Goal: Task Accomplishment & Management: Use online tool/utility

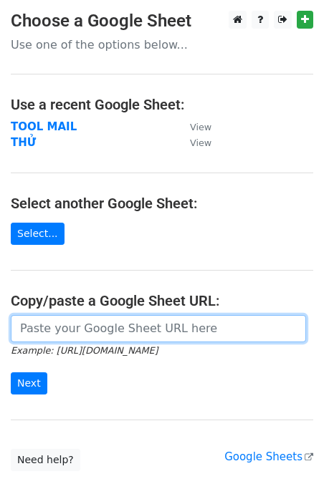
click at [29, 333] on input "url" at bounding box center [158, 328] width 295 height 27
paste input "https://docs.google.com/spreadsheets/d/1hiKrRV8gnCAz_mgDdBEOCjxe4mFeFgDDktI_zBB…"
type input "https://docs.google.com/spreadsheets/d/1hiKrRV8gnCAz_mgDdBEOCjxe4mFeFgDDktI_zBB…"
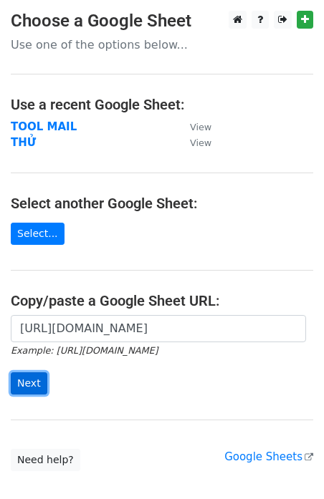
click at [26, 387] on input "Next" at bounding box center [29, 383] width 37 height 22
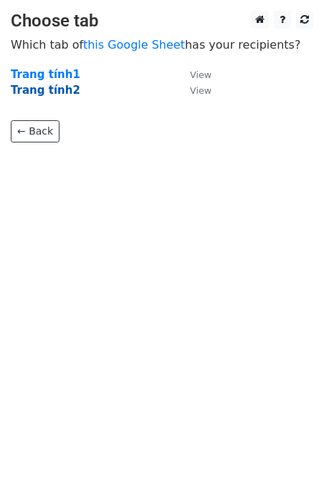
click at [56, 92] on strong "Trang tính2" at bounding box center [45, 90] width 69 height 13
click at [57, 84] on strong "Trang tính2" at bounding box center [45, 90] width 69 height 13
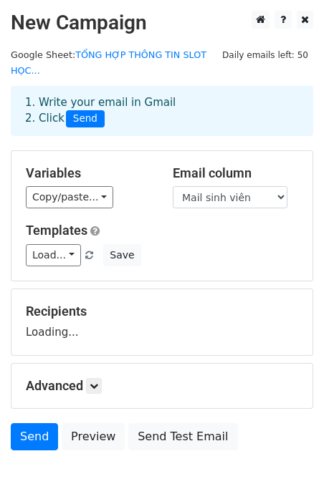
scroll to position [73, 0]
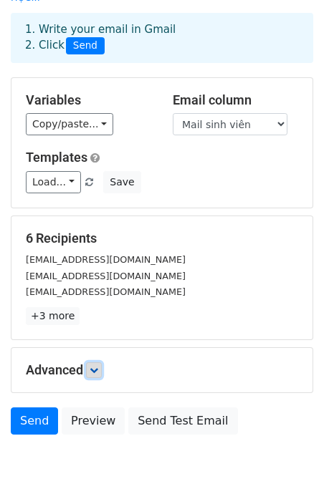
click at [93, 364] on link at bounding box center [94, 370] width 16 height 16
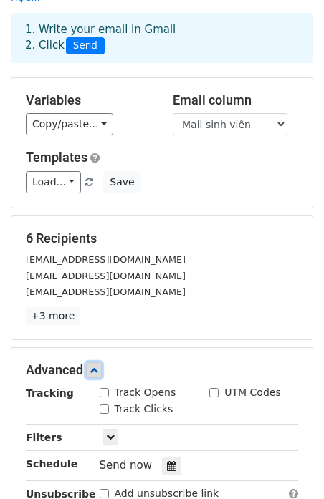
click at [93, 364] on link at bounding box center [94, 370] width 16 height 16
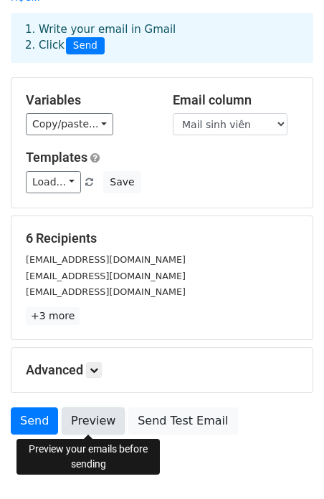
click at [93, 420] on link "Preview" at bounding box center [93, 420] width 63 height 27
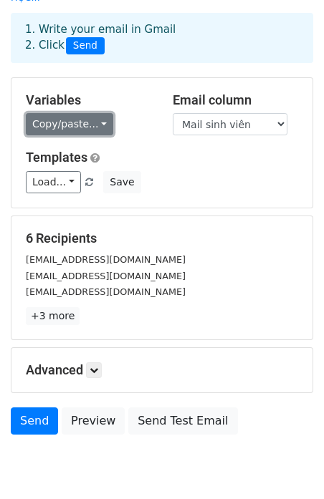
click at [68, 125] on link "Copy/paste..." at bounding box center [69, 124] width 87 height 22
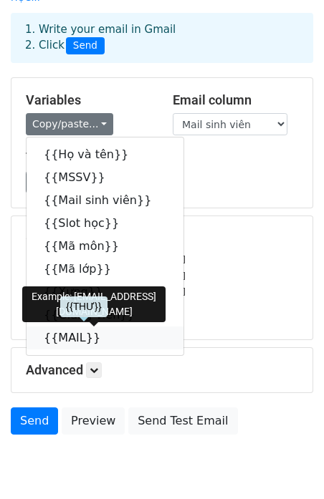
click at [84, 336] on link "{{MAIL}}" at bounding box center [104, 337] width 157 height 23
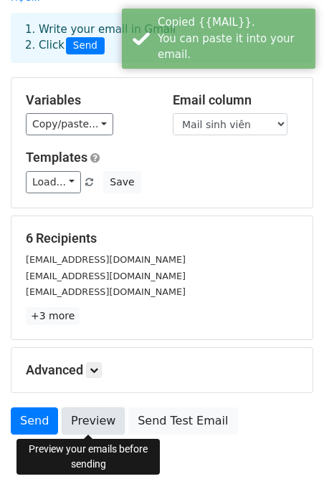
click at [98, 426] on link "Preview" at bounding box center [93, 420] width 63 height 27
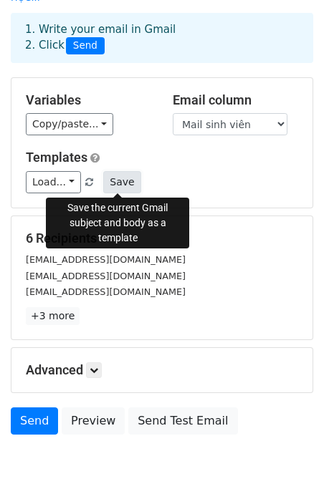
click at [115, 183] on button "Save" at bounding box center [121, 182] width 37 height 22
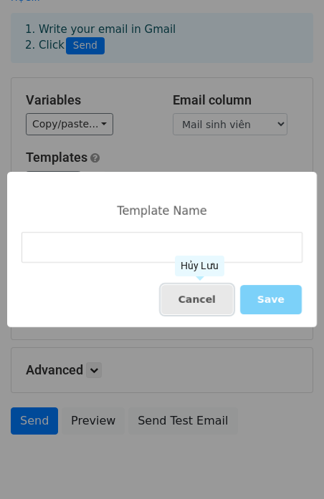
click at [200, 296] on button "Cancel" at bounding box center [197, 299] width 72 height 29
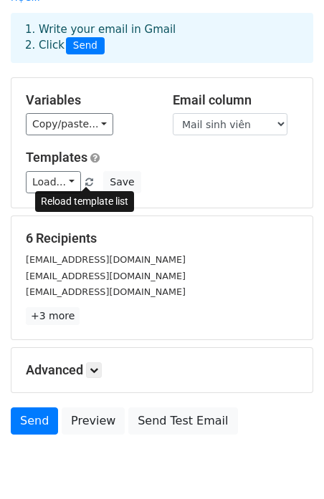
click at [89, 177] on link at bounding box center [90, 182] width 12 height 11
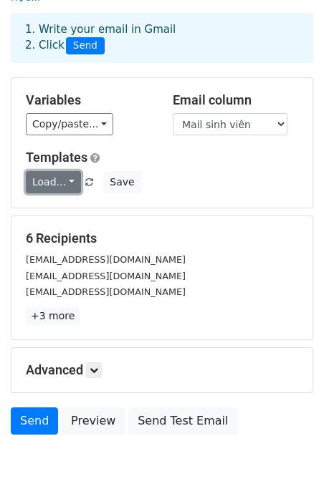
click at [55, 186] on link "Load..." at bounding box center [53, 182] width 55 height 22
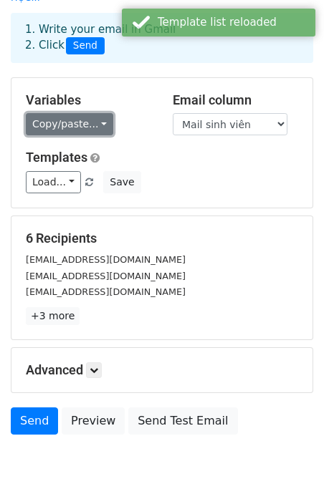
click at [82, 129] on link "Copy/paste..." at bounding box center [69, 124] width 87 height 22
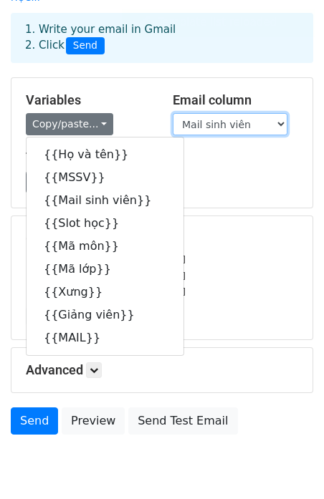
click at [251, 117] on select "Họ và tên MSSV Mail sinh viên Slot học Mã môn Mã lớp Xưng Giảng viên MAIL" at bounding box center [229, 124] width 115 height 22
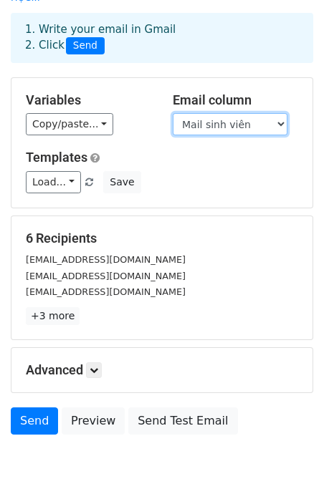
select select "MAIL"
click at [172, 113] on select "Họ và tên MSSV Mail sinh viên Slot học Mã môn Mã lớp Xưng Giảng viên MAIL" at bounding box center [229, 124] width 115 height 22
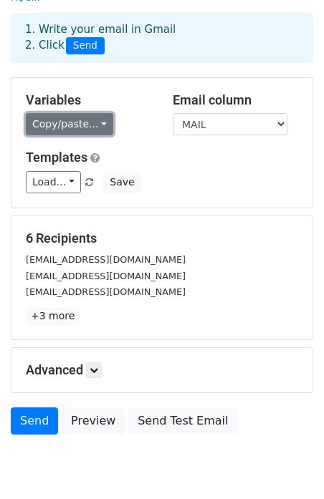
click at [84, 123] on link "Copy/paste..." at bounding box center [69, 124] width 87 height 22
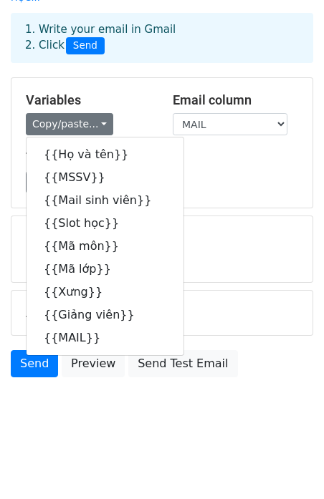
click at [263, 328] on div "Advanced Tracking Track Opens UTM Codes Track Clicks Filters Only include sprea…" at bounding box center [161, 313] width 301 height 44
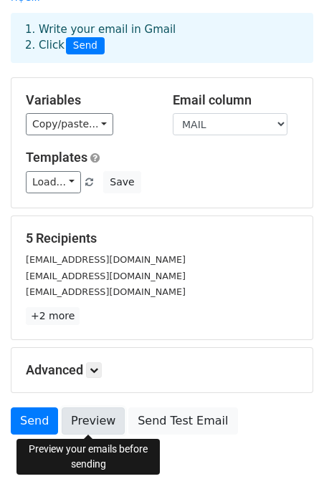
click at [98, 429] on link "Preview" at bounding box center [93, 420] width 63 height 27
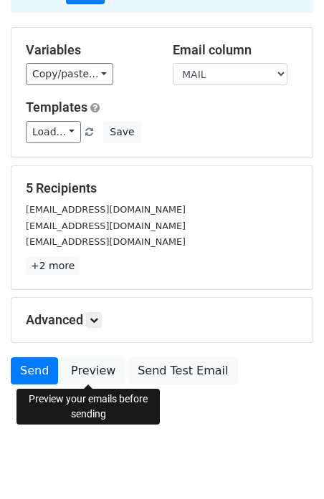
scroll to position [130, 0]
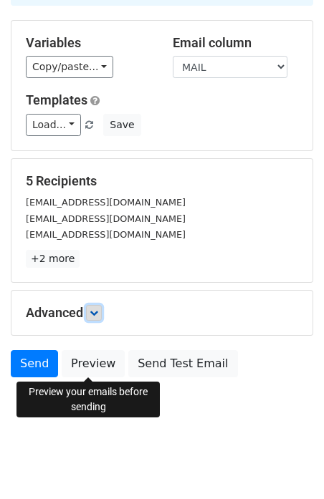
click at [95, 311] on icon at bounding box center [93, 312] width 9 height 9
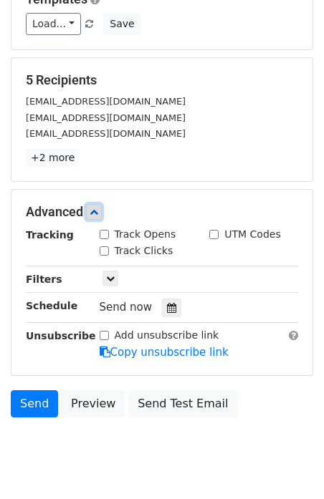
scroll to position [270, 0]
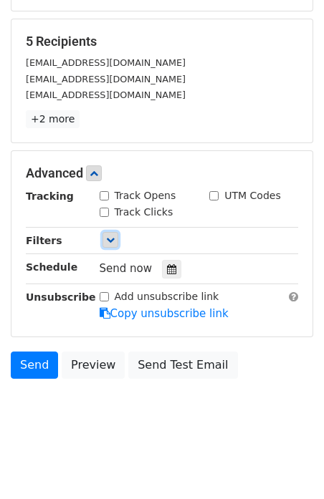
click at [115, 239] on link at bounding box center [110, 240] width 16 height 16
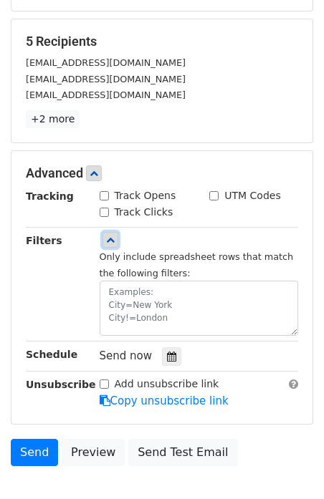
click at [110, 242] on icon at bounding box center [110, 239] width 9 height 9
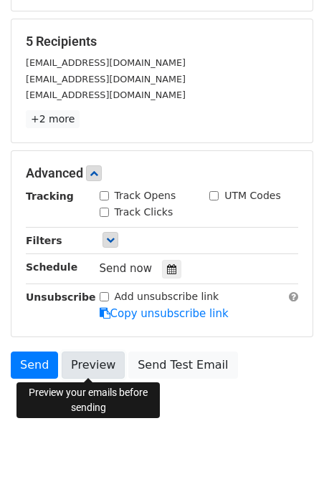
click at [99, 368] on link "Preview" at bounding box center [93, 364] width 63 height 27
click at [77, 366] on link "Preview" at bounding box center [93, 364] width 63 height 27
click at [82, 357] on link "Preview" at bounding box center [93, 364] width 63 height 27
click at [82, 359] on link "Preview" at bounding box center [93, 364] width 63 height 27
click at [82, 371] on link "Preview" at bounding box center [93, 364] width 63 height 27
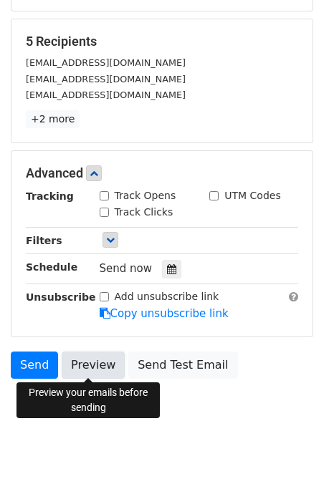
click at [89, 371] on link "Preview" at bounding box center [93, 364] width 63 height 27
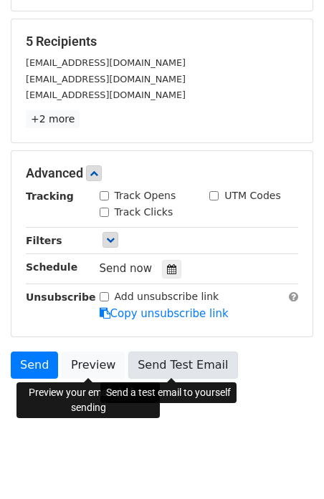
click at [154, 365] on link "Send Test Email" at bounding box center [182, 364] width 109 height 27
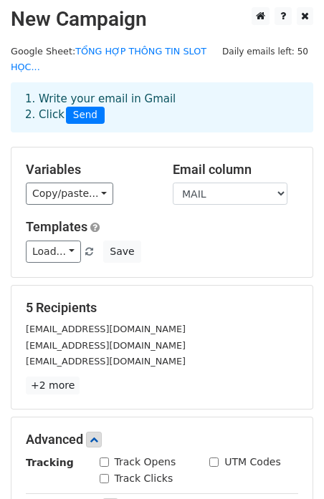
scroll to position [0, 0]
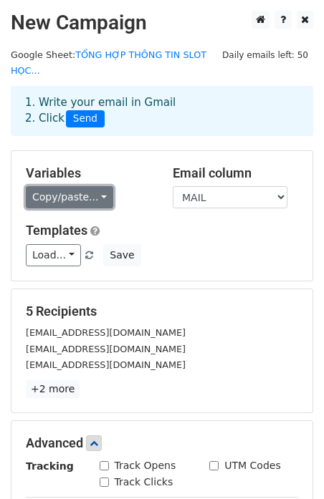
click at [67, 198] on link "Copy/paste..." at bounding box center [69, 197] width 87 height 22
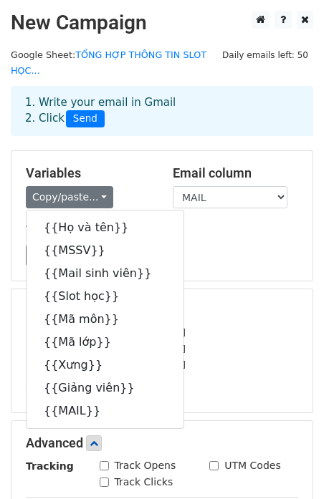
click at [236, 268] on div "Variables Copy/paste... {{Họ và tên}} {{MSSV}} {{Mail sinh viên}} {{Slot học}} …" at bounding box center [161, 216] width 301 height 130
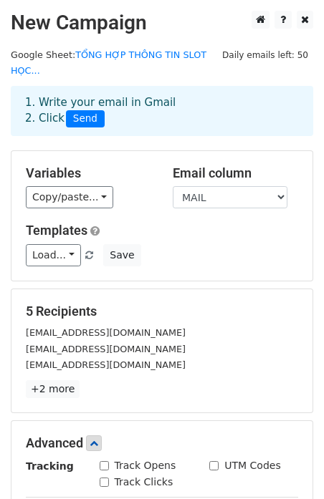
scroll to position [270, 0]
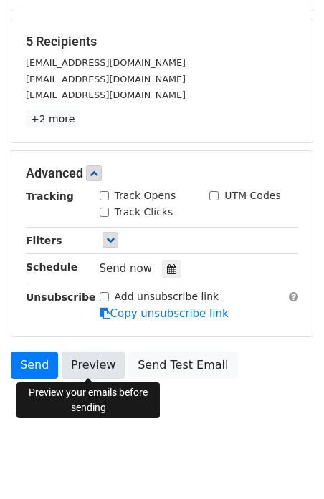
click at [89, 362] on link "Preview" at bounding box center [93, 364] width 63 height 27
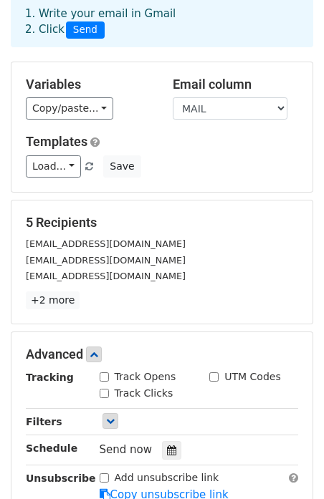
scroll to position [0, 0]
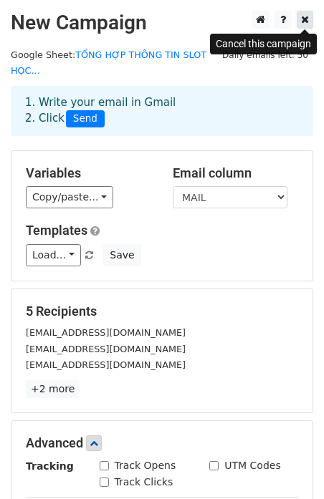
click at [303, 16] on icon at bounding box center [305, 19] width 8 height 10
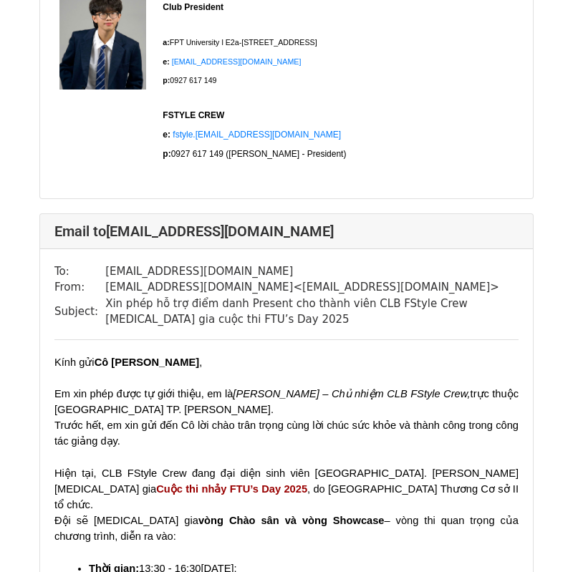
scroll to position [960, 0]
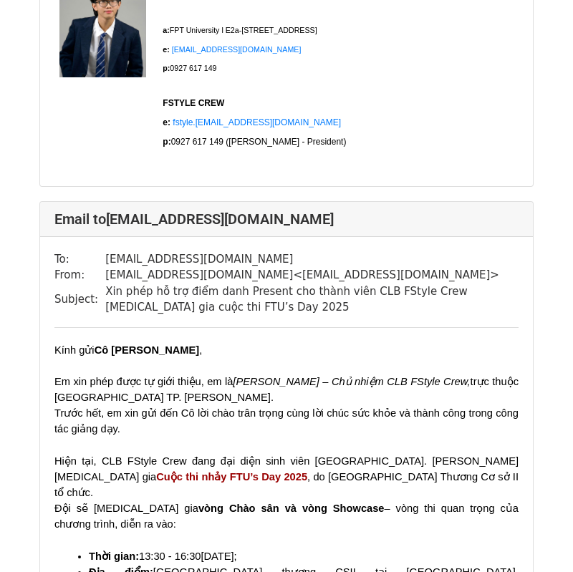
scroll to position [966, 0]
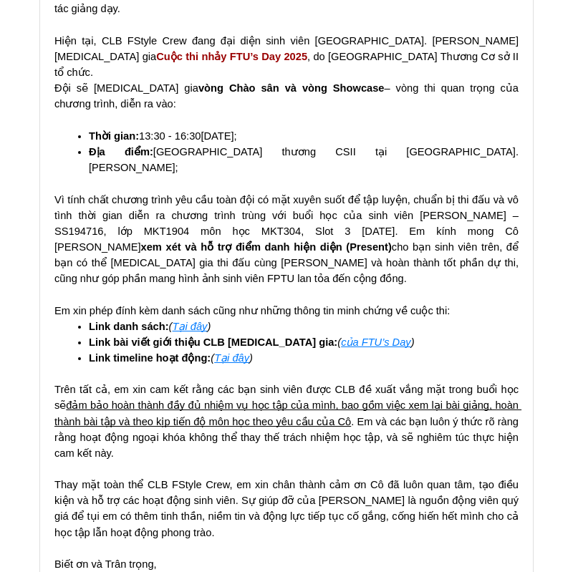
scroll to position [406, 0]
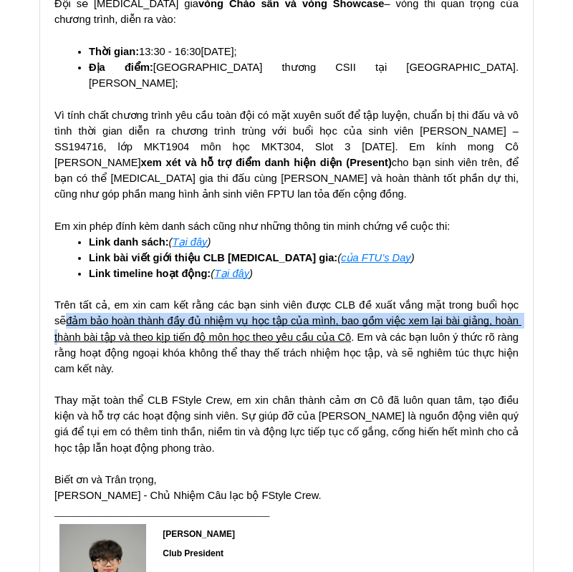
drag, startPoint x: 119, startPoint y: 303, endPoint x: 193, endPoint y: 322, distance: 76.7
click at [193, 321] on p "Trên tất cả, em xin cam kết rằng các bạn sinh viên được CLB đề xuất vắng mặt tr…" at bounding box center [286, 336] width 464 height 79
click at [193, 322] on span "đảm bảo hoàn thành đầy đủ nhiệm vụ học tập của mình, bao gồm việc xem lại bài g…" at bounding box center [287, 328] width 467 height 27
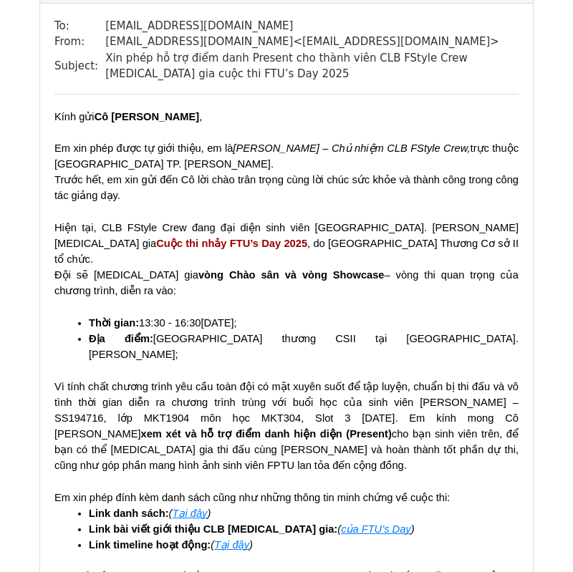
scroll to position [0, 0]
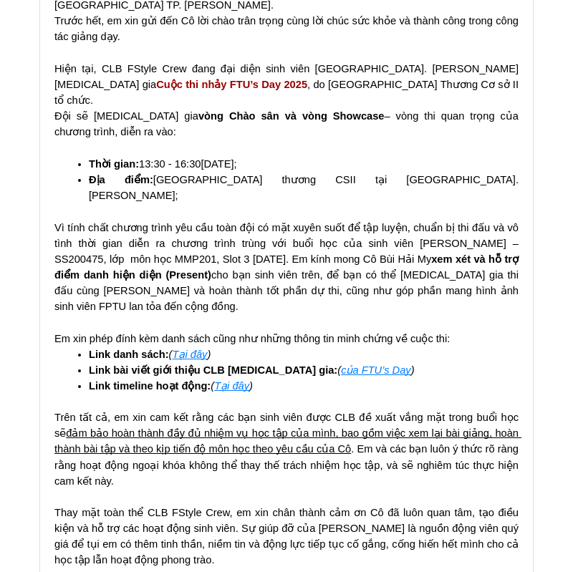
scroll to position [1371, 0]
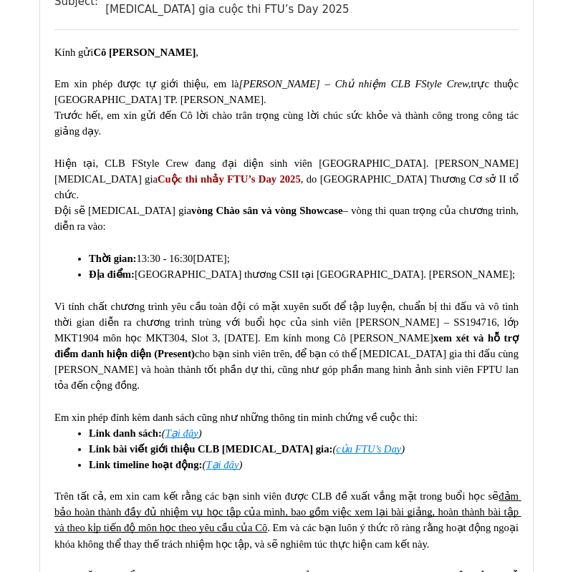
scroll to position [192, 0]
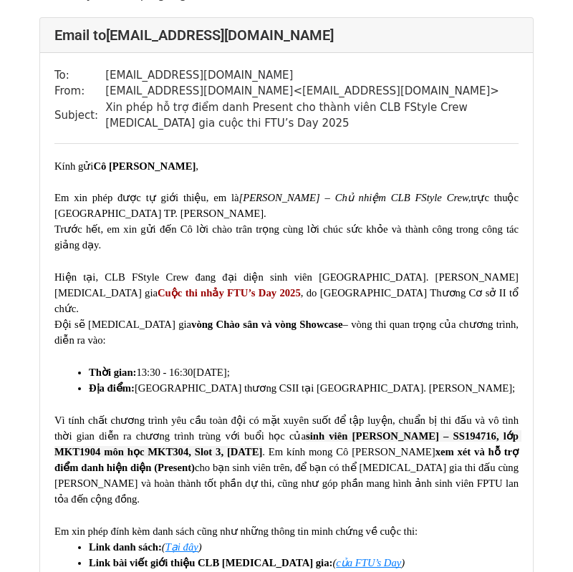
scroll to position [162, 0]
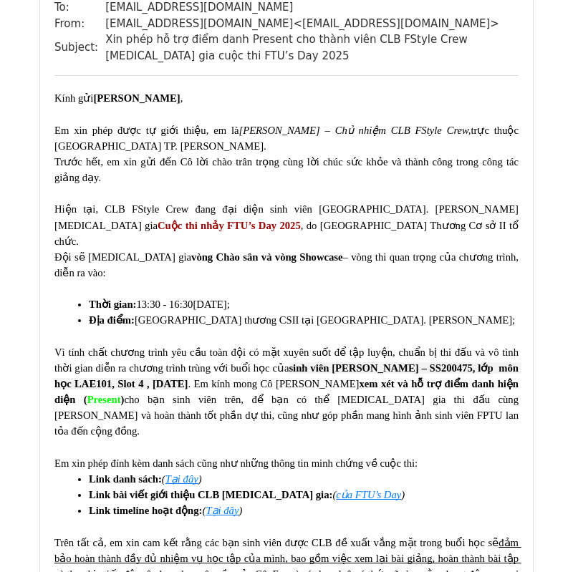
scroll to position [2281, 0]
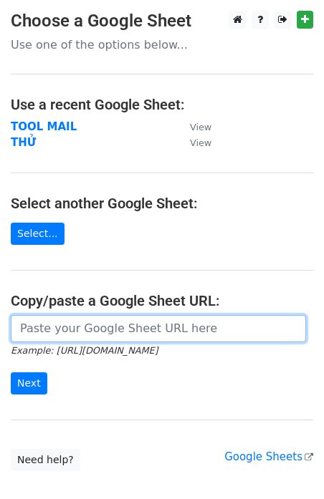
click at [68, 334] on input "url" at bounding box center [158, 328] width 295 height 27
paste input "https://docs.google.com/spreadsheets/d/1hiKrRV8gnCAz_mgDdBEOCjxe4mFeFgDDktI_zBB…"
type input "https://docs.google.com/spreadsheets/d/1hiKrRV8gnCAz_mgDdBEOCjxe4mFeFgDDktI_zBB…"
click at [11, 372] on input "Next" at bounding box center [29, 383] width 37 height 22
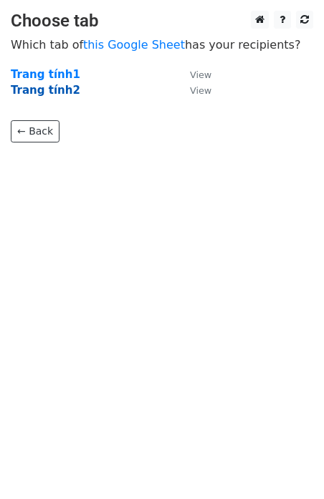
click at [51, 85] on strong "Trang tính2" at bounding box center [45, 90] width 69 height 13
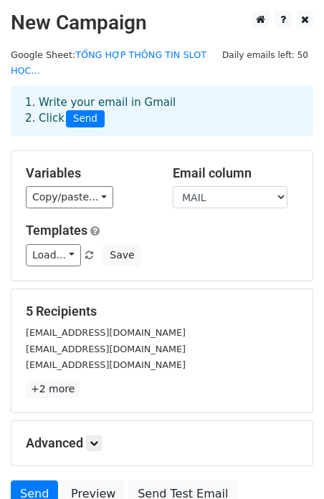
scroll to position [130, 0]
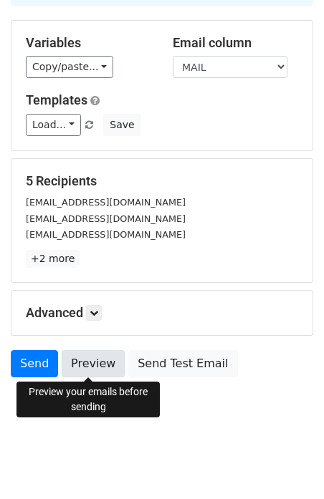
click at [92, 374] on link "Preview" at bounding box center [93, 363] width 63 height 27
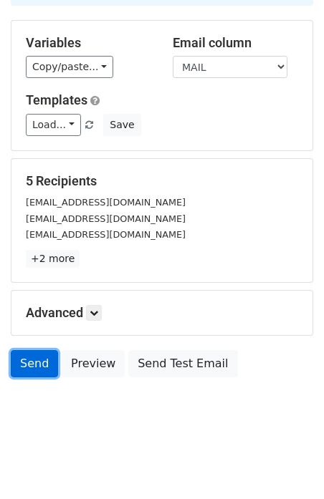
click at [27, 366] on link "Send" at bounding box center [34, 363] width 47 height 27
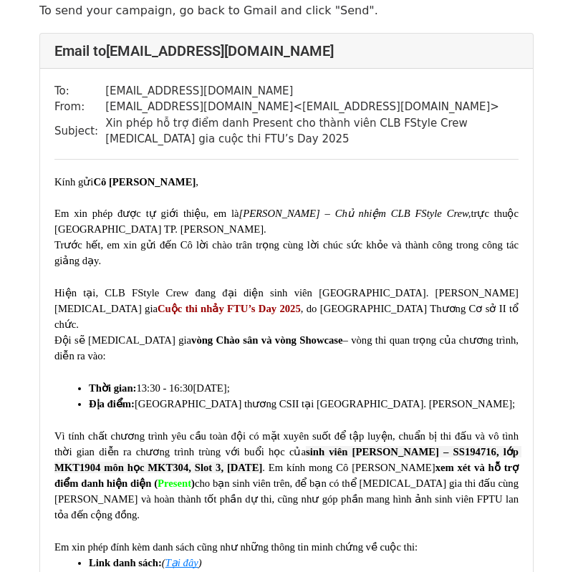
scroll to position [69, 0]
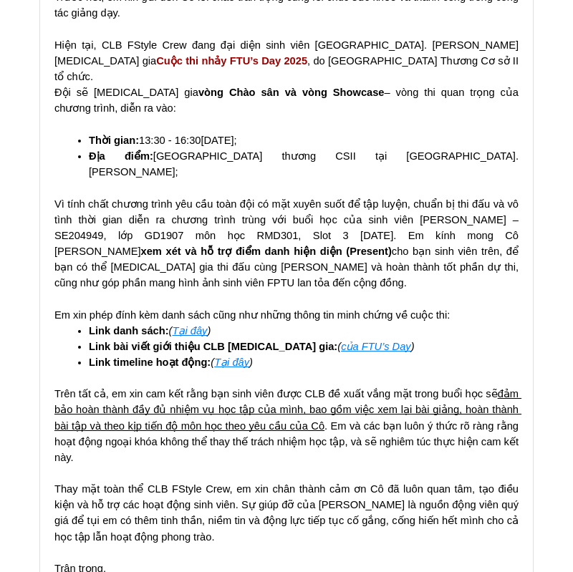
scroll to position [318, 0]
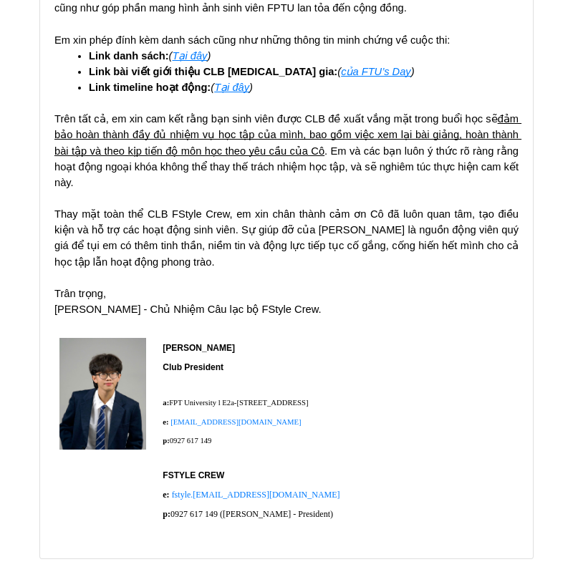
scroll to position [682, 0]
